Goal: Transaction & Acquisition: Purchase product/service

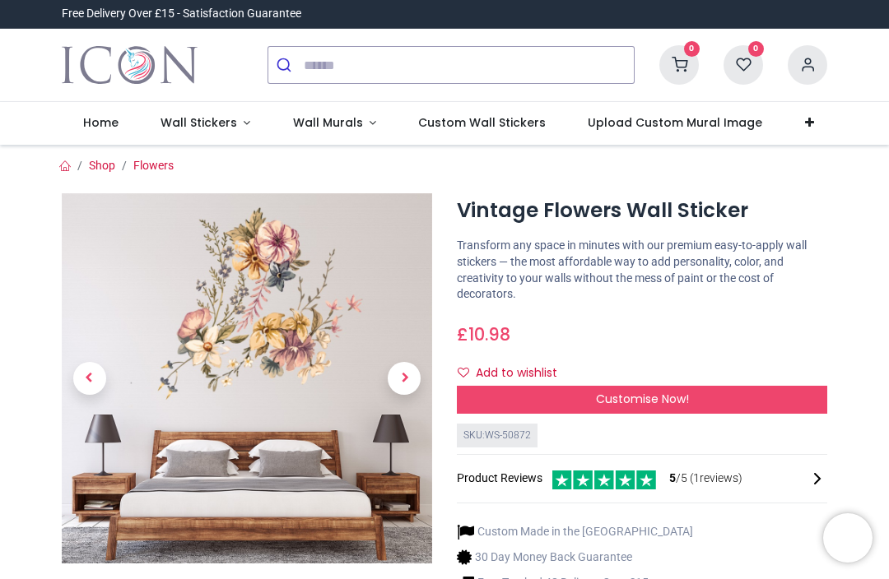
click at [408, 374] on span "Next" at bounding box center [404, 378] width 33 height 33
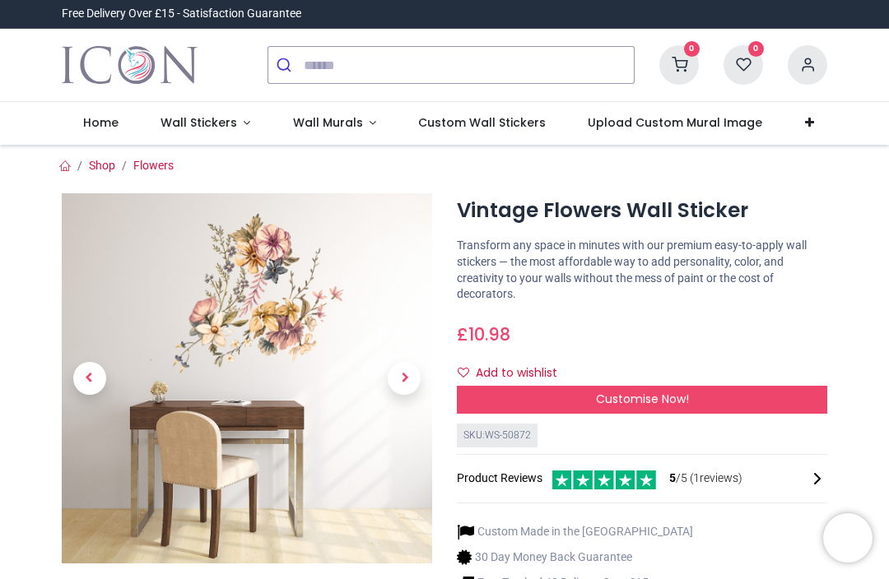
click at [422, 373] on link at bounding box center [405, 378] width 56 height 259
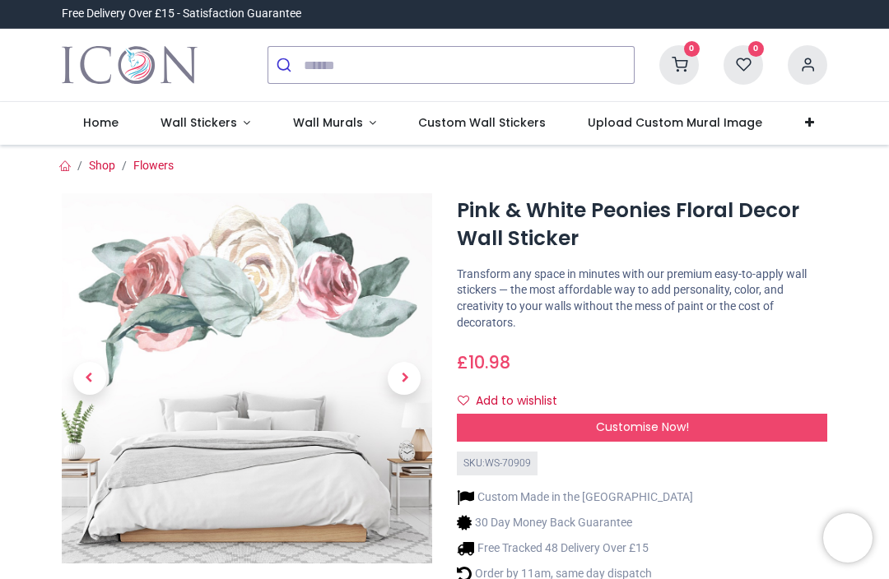
click at [411, 360] on link at bounding box center [405, 378] width 56 height 259
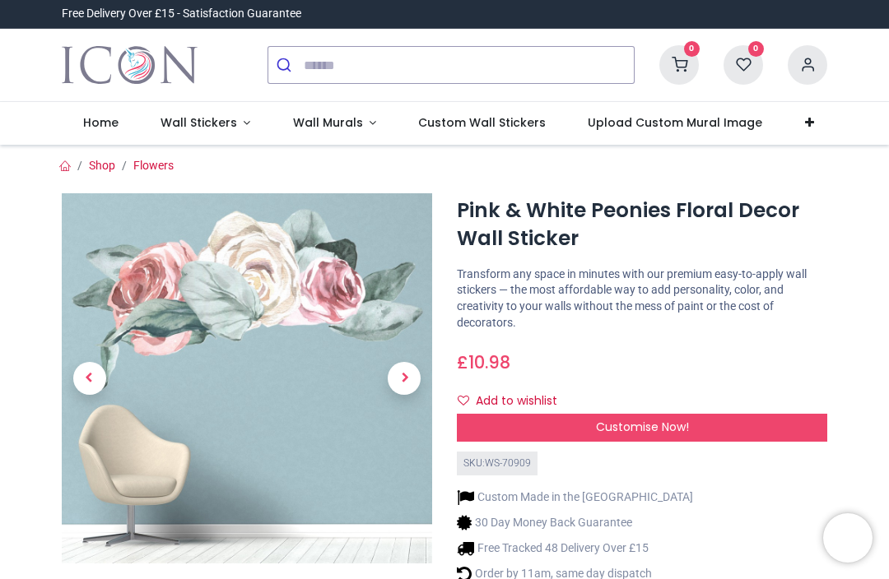
click at [412, 374] on span "Next" at bounding box center [404, 378] width 33 height 33
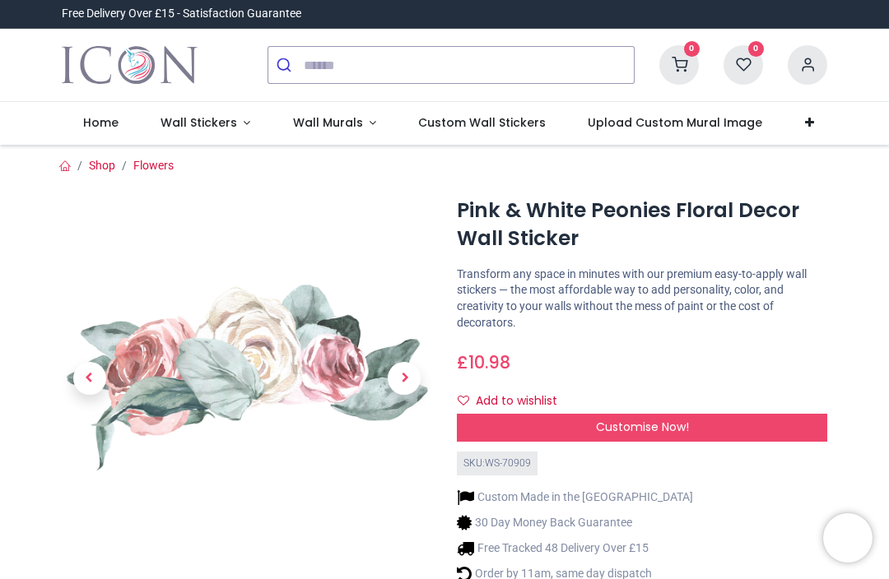
click at [414, 365] on span "Next" at bounding box center [404, 378] width 33 height 33
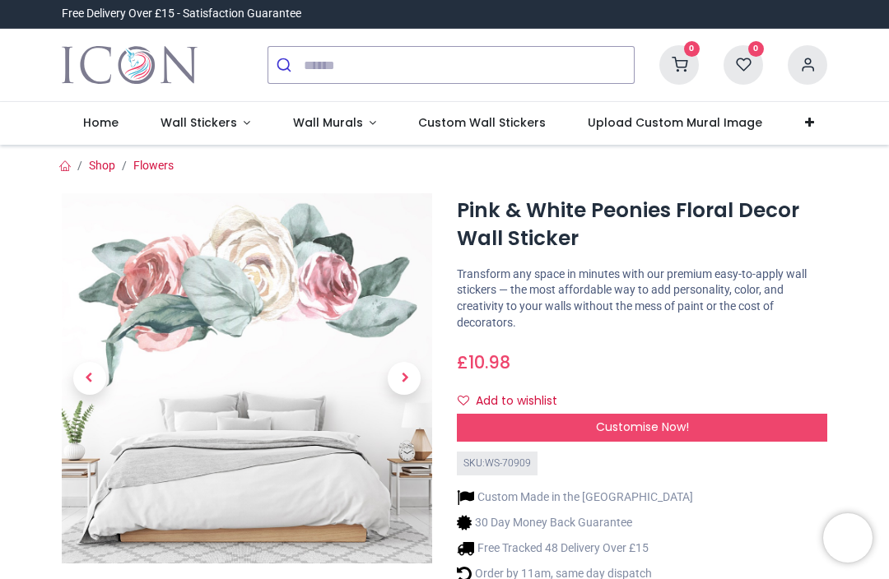
click at [681, 425] on span "Customise Now!" at bounding box center [642, 427] width 93 height 16
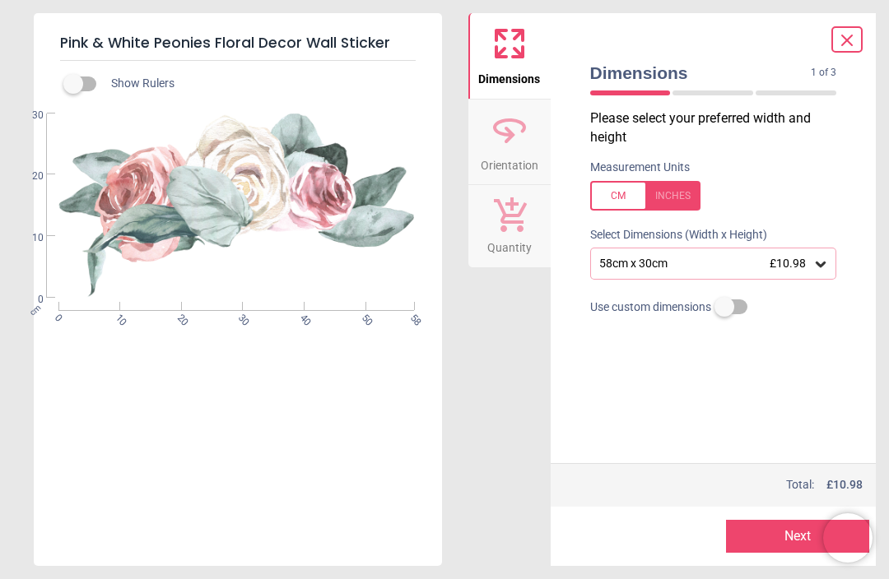
click at [848, 39] on icon at bounding box center [847, 40] width 10 height 10
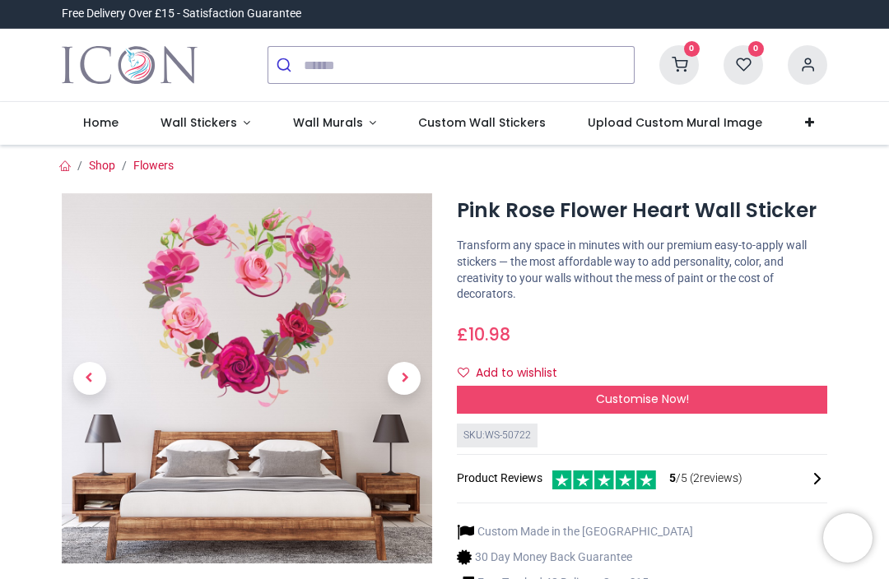
click at [409, 368] on span "Next" at bounding box center [404, 378] width 33 height 33
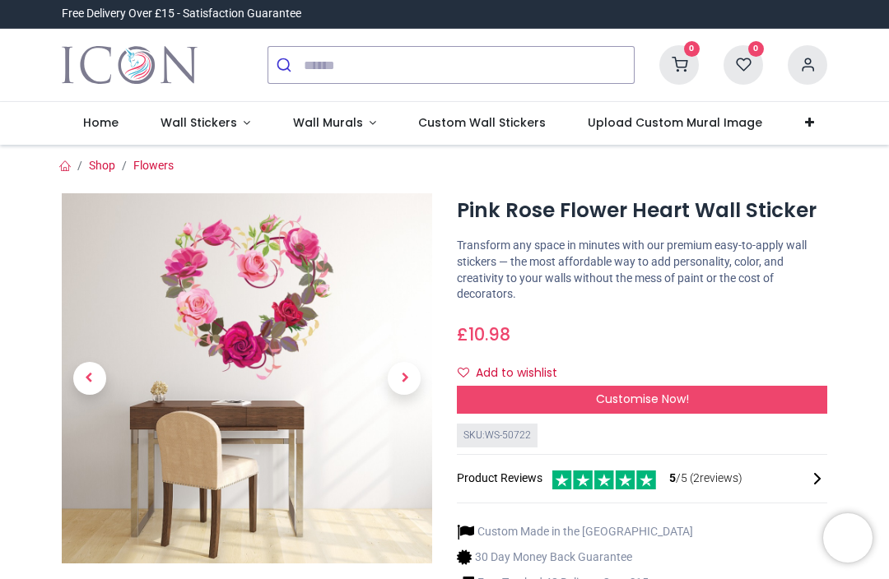
click at [422, 374] on link at bounding box center [405, 378] width 56 height 259
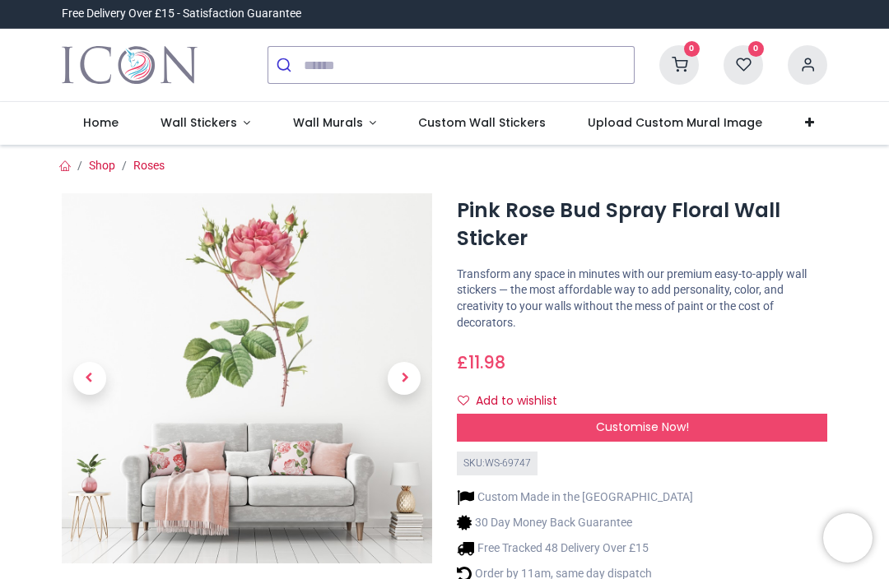
click at [409, 381] on span "Next" at bounding box center [404, 378] width 33 height 33
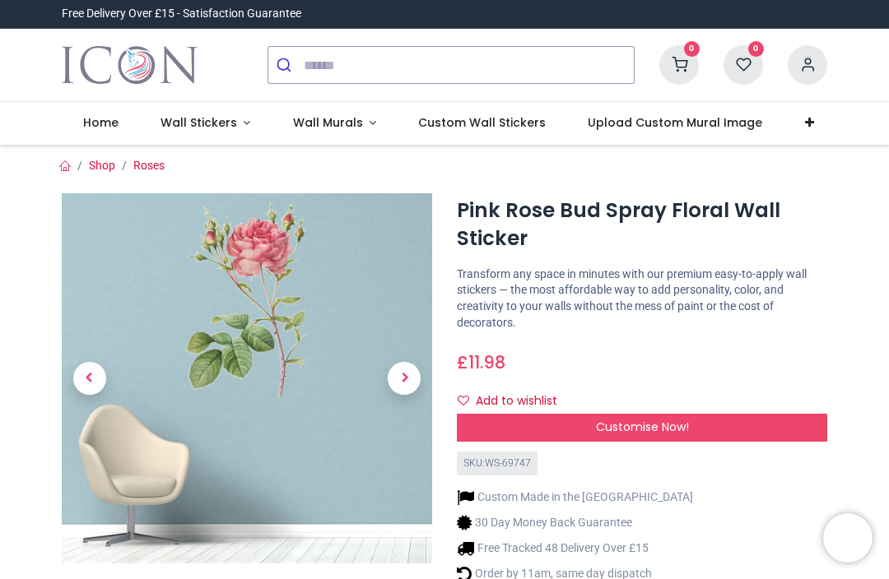
click at [419, 388] on link at bounding box center [405, 378] width 56 height 259
